Goal: Navigation & Orientation: Find specific page/section

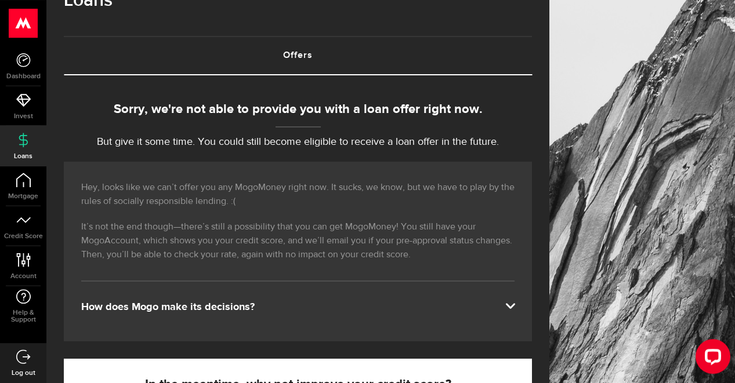
scroll to position [83, 0]
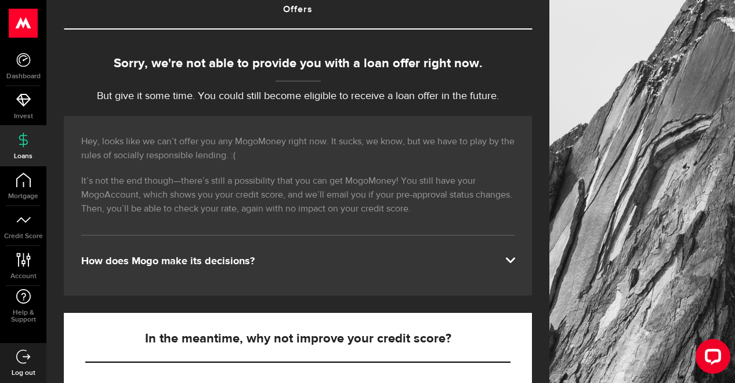
click at [496, 260] on div "How does Mogo make its decisions?" at bounding box center [297, 262] width 433 height 14
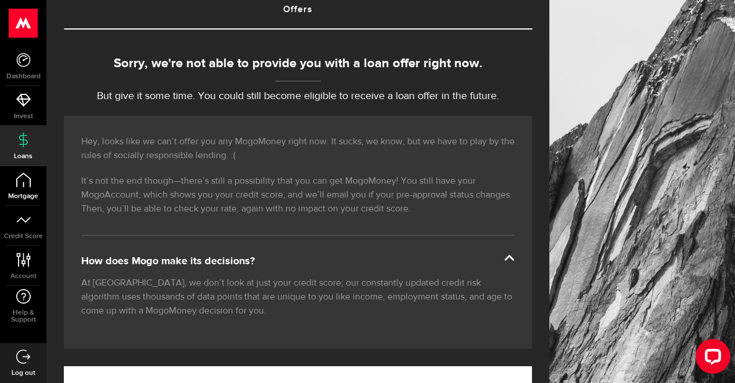
click at [32, 188] on link "Mortgage" at bounding box center [23, 185] width 46 height 39
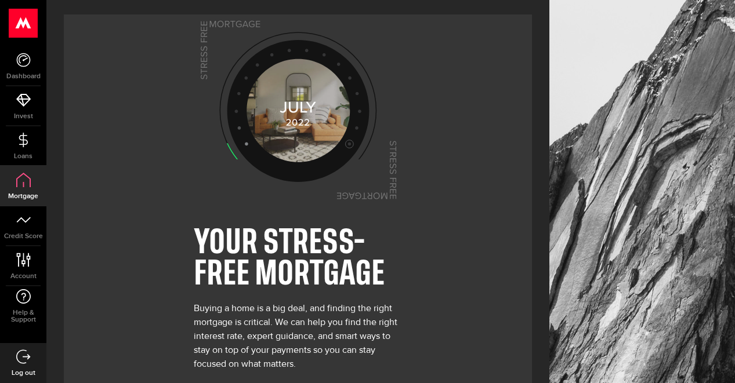
scroll to position [64, 0]
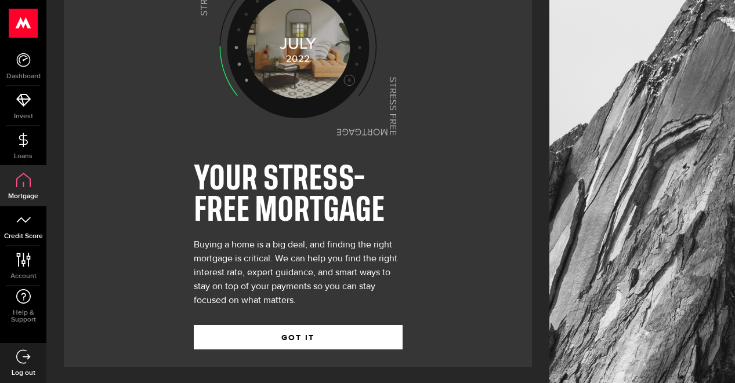
click at [35, 224] on link "Credit Score" at bounding box center [23, 225] width 46 height 39
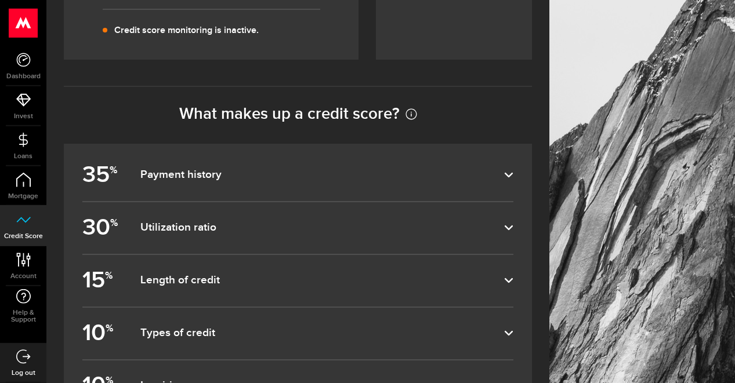
scroll to position [417, 0]
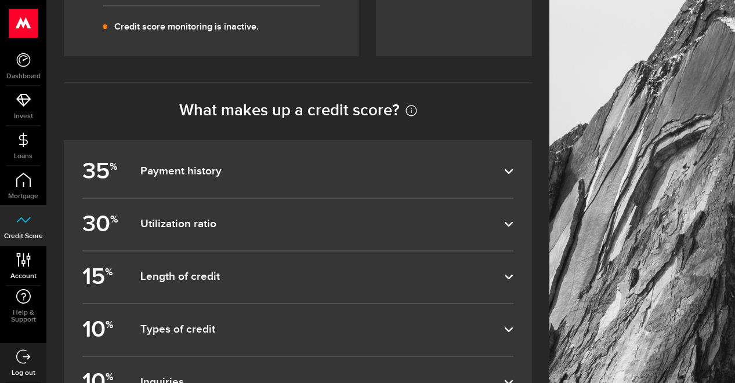
click at [20, 268] on link "Account Compte" at bounding box center [23, 265] width 46 height 39
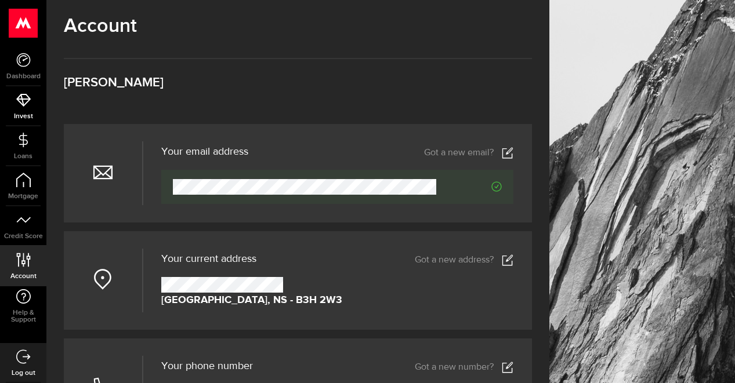
click at [27, 106] on icon at bounding box center [23, 100] width 14 height 14
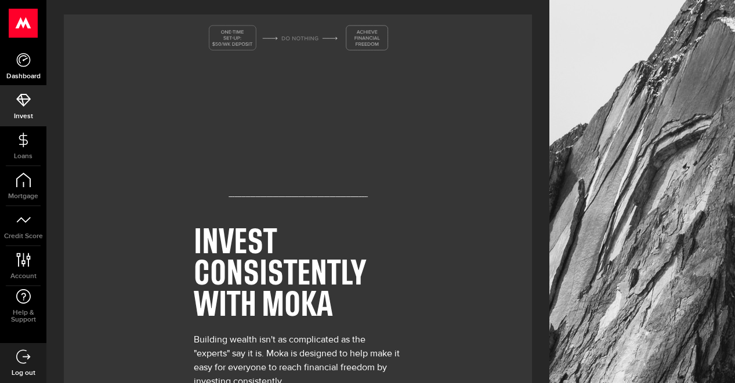
click at [22, 68] on link "Dashboard" at bounding box center [23, 65] width 46 height 39
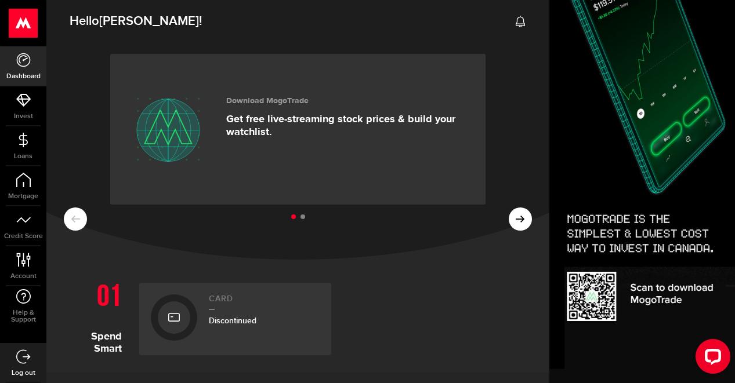
scroll to position [371, 0]
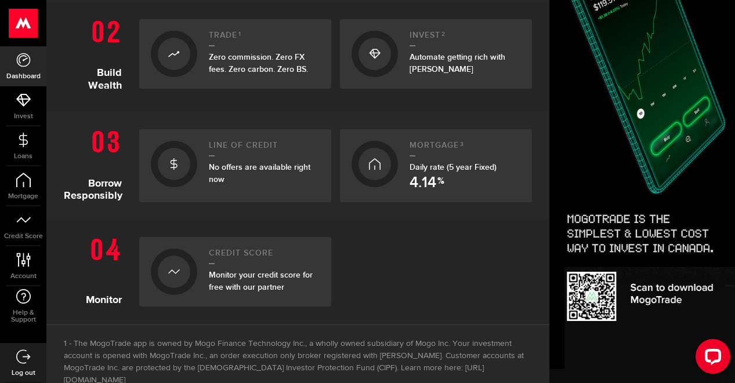
click at [308, 170] on span "No offers are available right now" at bounding box center [259, 173] width 101 height 22
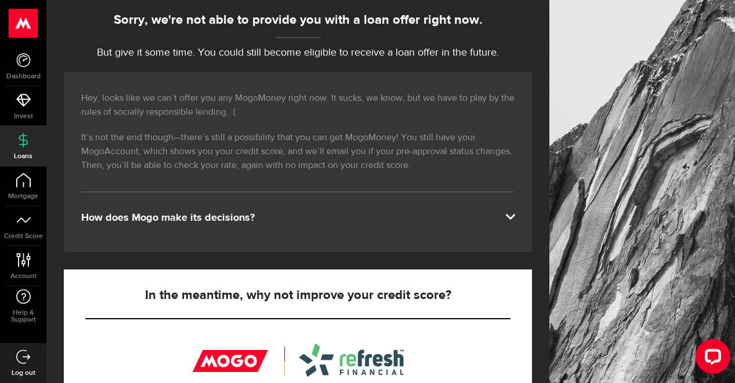
scroll to position [167, 0]
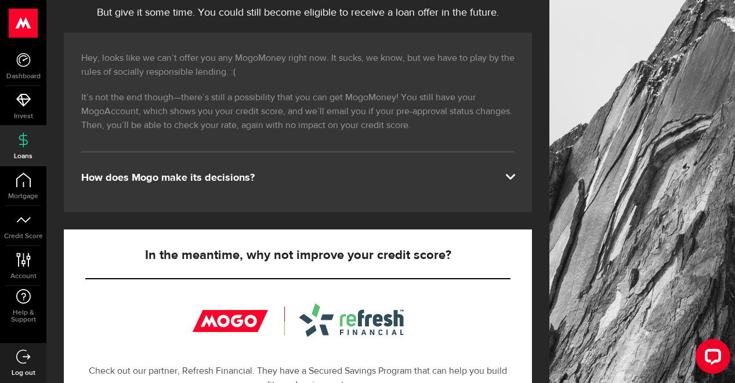
click at [304, 184] on div "How does Mogo make its decisions?" at bounding box center [297, 178] width 433 height 14
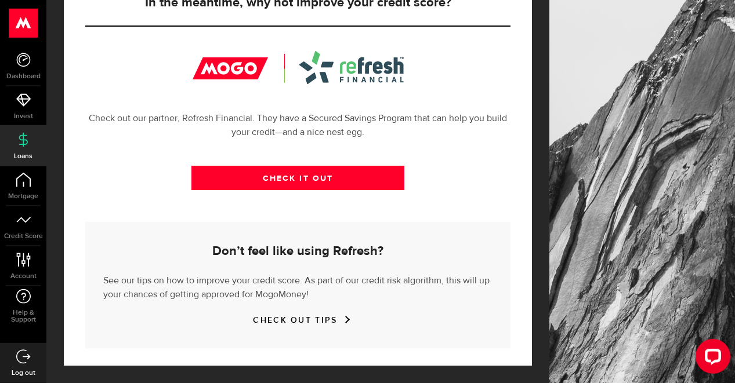
scroll to position [474, 0]
click at [13, 369] on link "Log out" at bounding box center [23, 362] width 46 height 39
